Goal: Task Accomplishment & Management: Complete application form

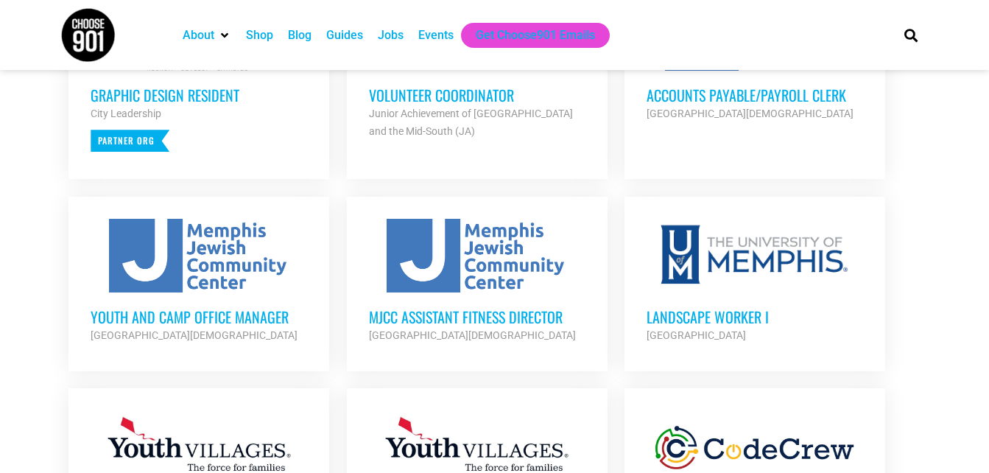
scroll to position [701, 0]
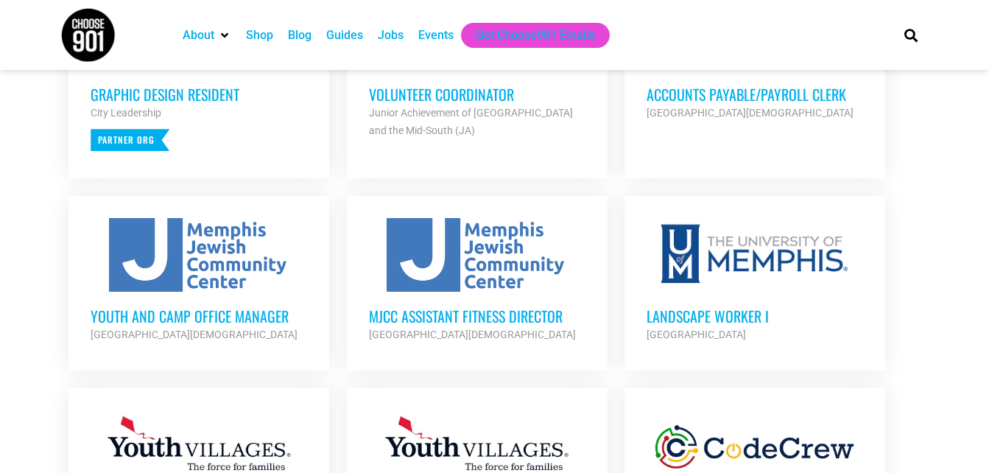
click at [183, 306] on h3 "Youth and Camp Office Manager" at bounding box center [199, 315] width 217 height 19
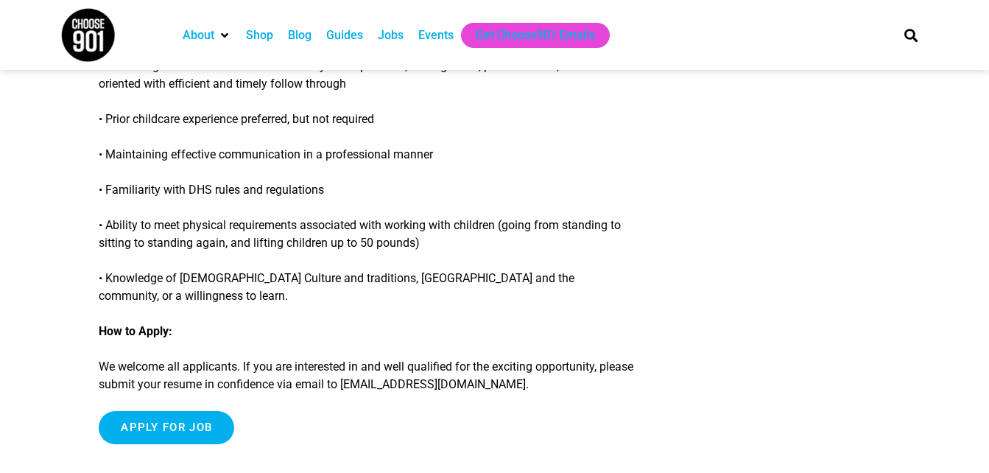
scroll to position [1243, 0]
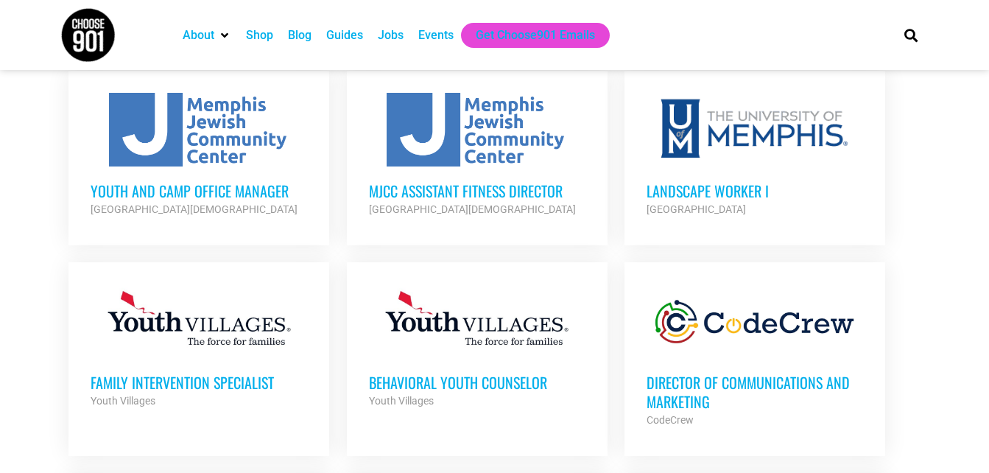
scroll to position [827, 0]
click at [211, 379] on h3 "Family Intervention Specialist" at bounding box center [199, 381] width 217 height 19
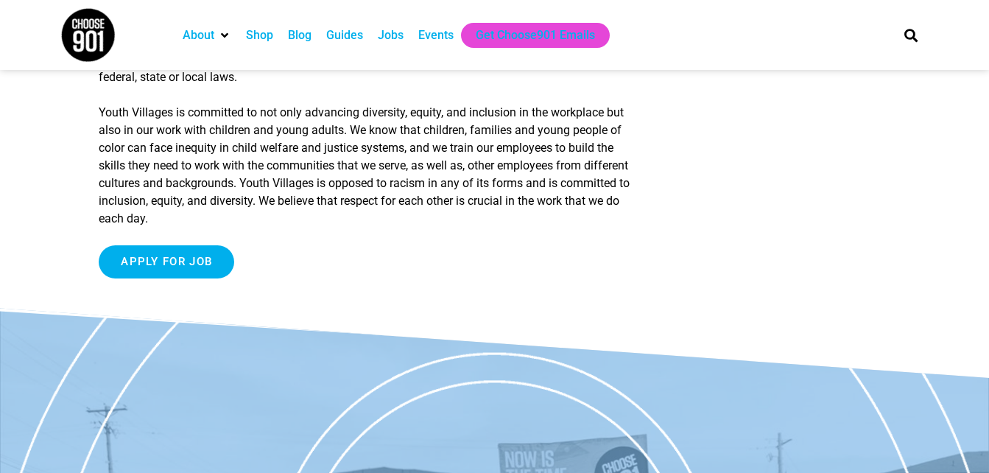
scroll to position [2153, 0]
click at [183, 262] on input "Apply for job" at bounding box center [167, 261] width 136 height 33
